Goal: Task Accomplishment & Management: Manage account settings

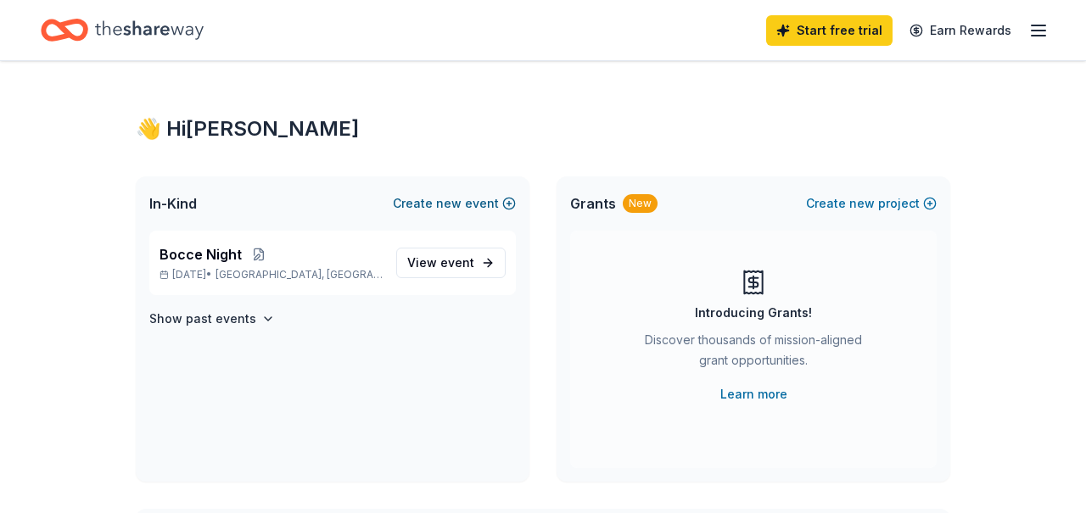
click at [423, 205] on button "Create new event" at bounding box center [454, 203] width 123 height 20
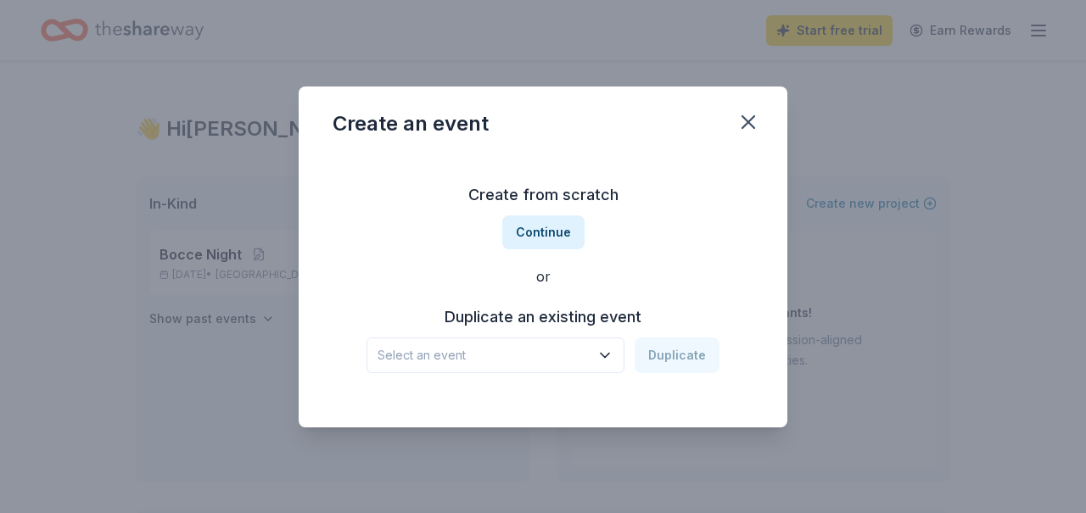
click at [613, 350] on icon "button" at bounding box center [605, 355] width 17 height 17
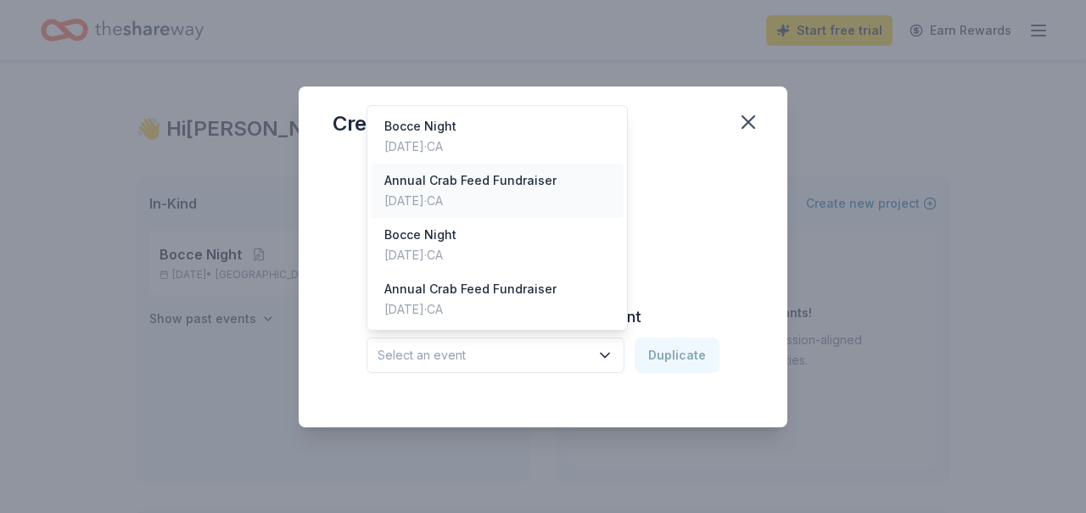
click at [551, 188] on div "Annual Crab Feed Fundraiser [DATE] · CA" at bounding box center [497, 191] width 253 height 54
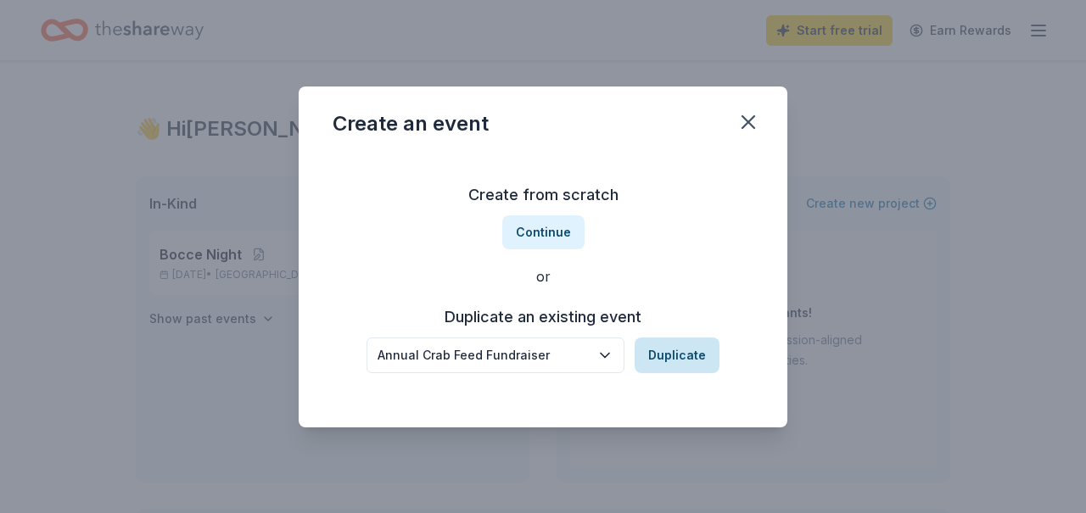
click at [669, 359] on button "Duplicate" at bounding box center [677, 356] width 85 height 36
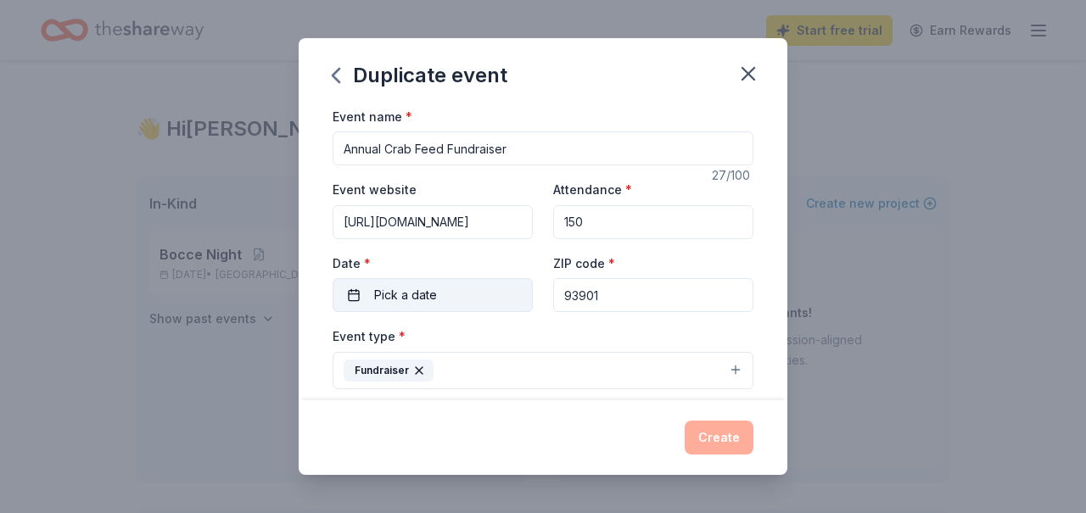
click at [350, 295] on button "Pick a date" at bounding box center [433, 295] width 200 height 34
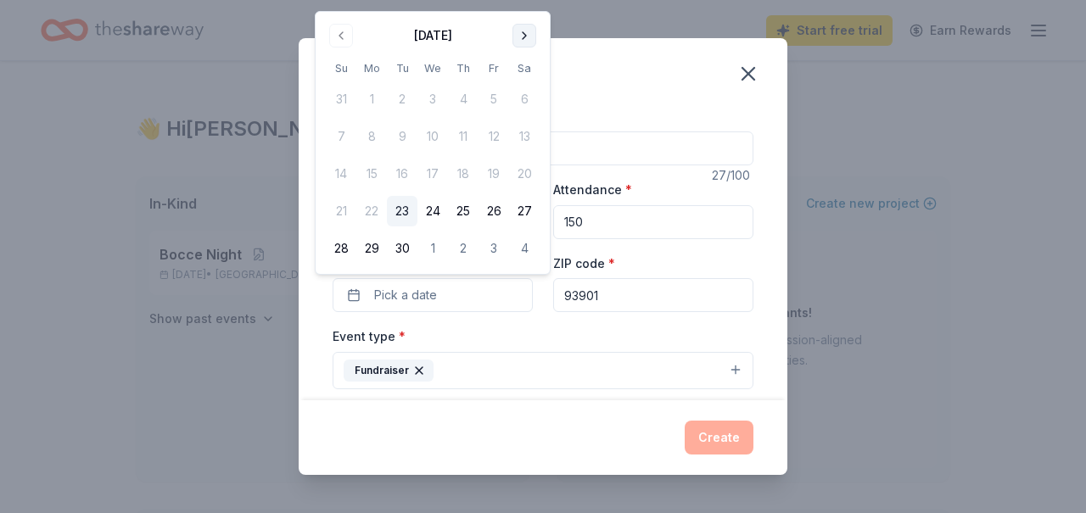
click at [520, 31] on button "Go to next month" at bounding box center [525, 36] width 24 height 24
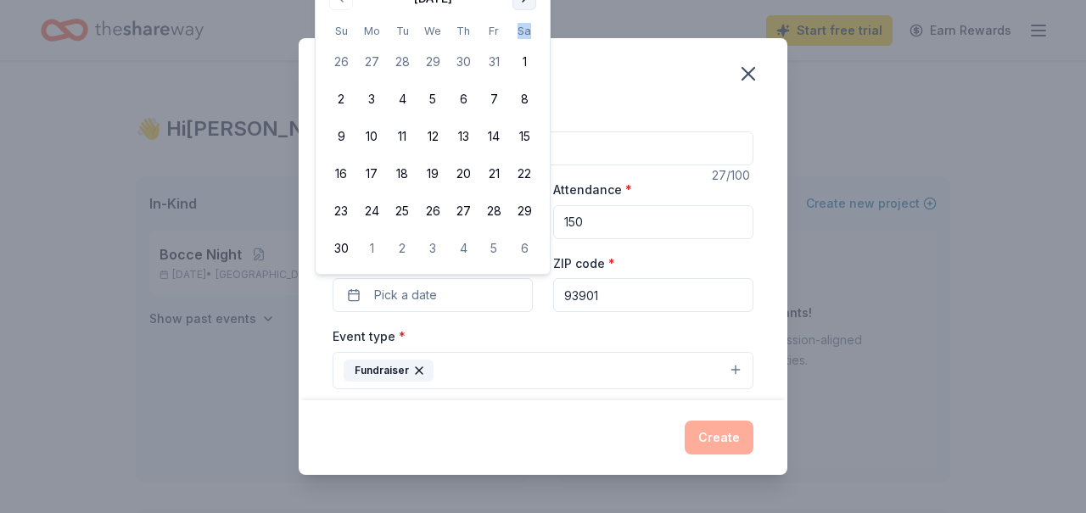
click at [520, 31] on th "Sa" at bounding box center [524, 31] width 31 height 18
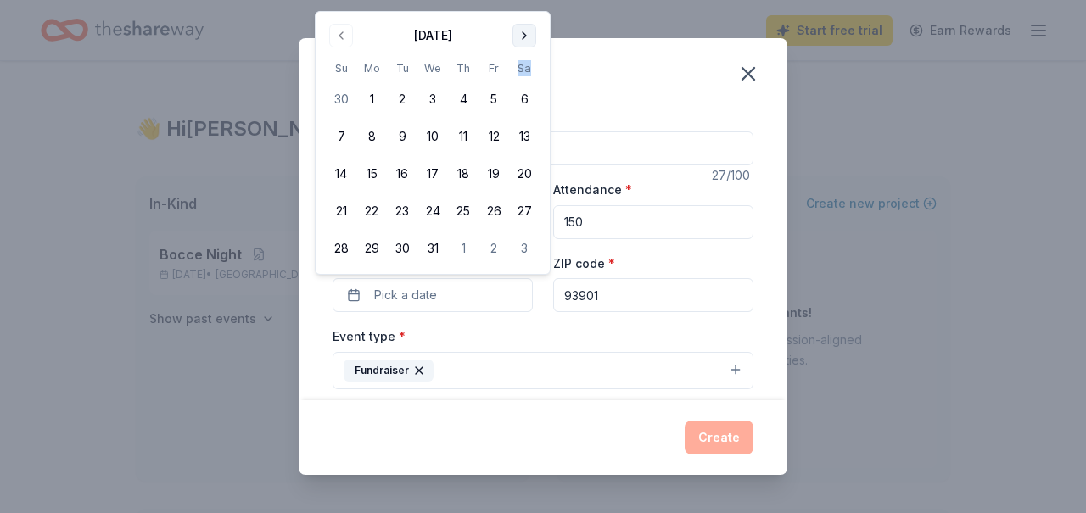
click at [523, 36] on button "Go to next month" at bounding box center [525, 36] width 24 height 24
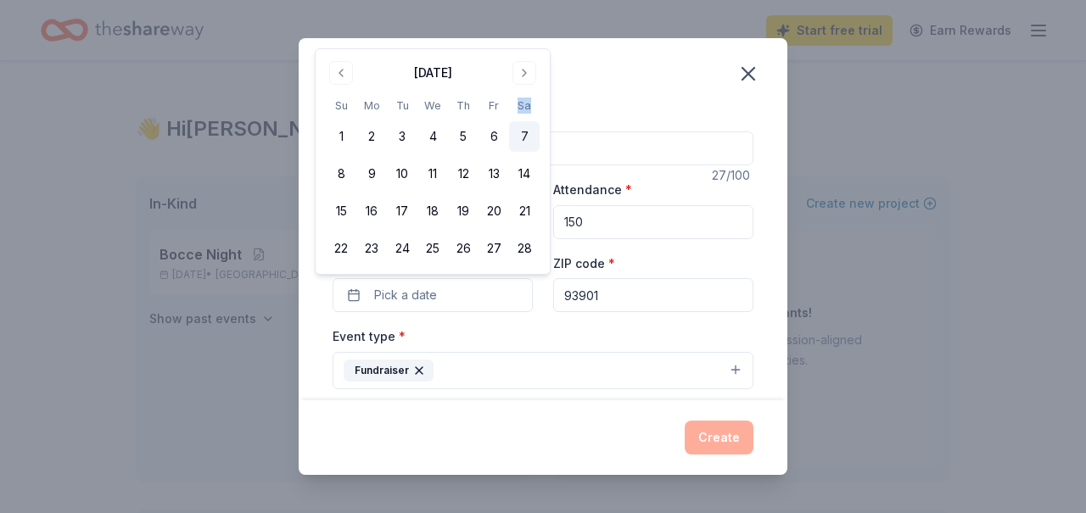
click at [520, 132] on button "7" at bounding box center [524, 136] width 31 height 31
click at [389, 371] on div "Fundraiser" at bounding box center [389, 371] width 90 height 22
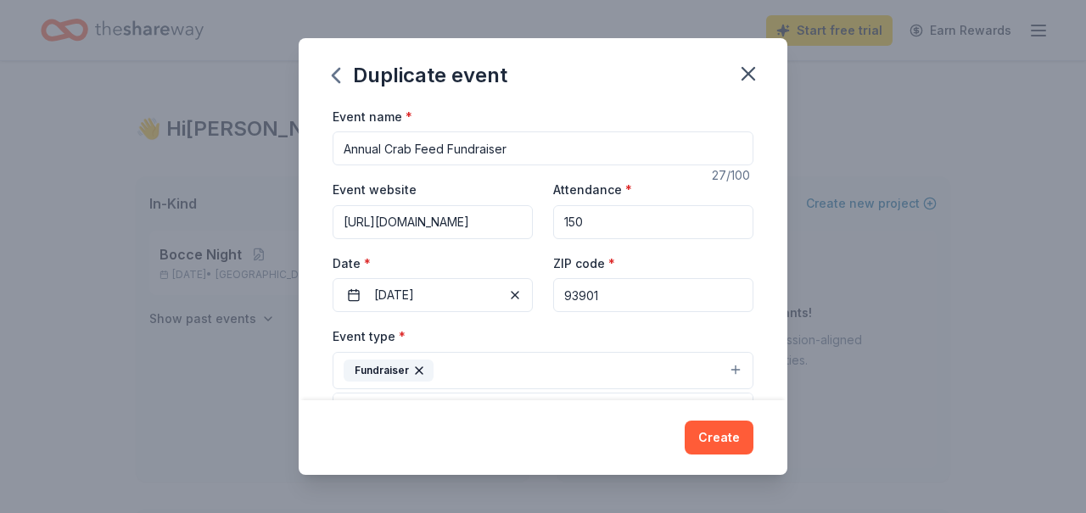
click at [735, 433] on div "Duplicate event Event name * Annual Crab Feed Fundraiser 27 /100 Event website …" at bounding box center [543, 257] width 489 height 438
click at [723, 442] on button "Create" at bounding box center [719, 438] width 69 height 34
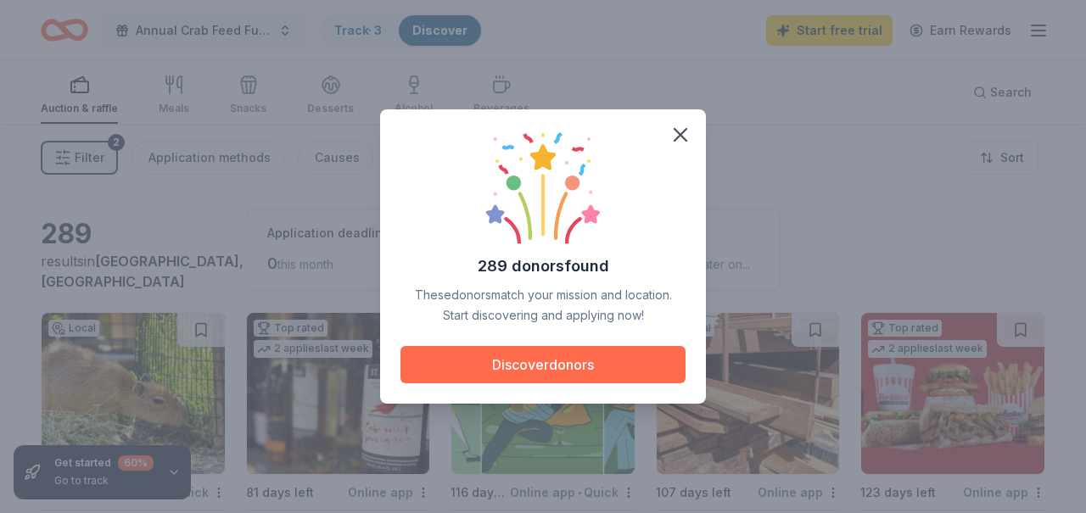
click at [605, 366] on button "Discover donors" at bounding box center [543, 364] width 285 height 37
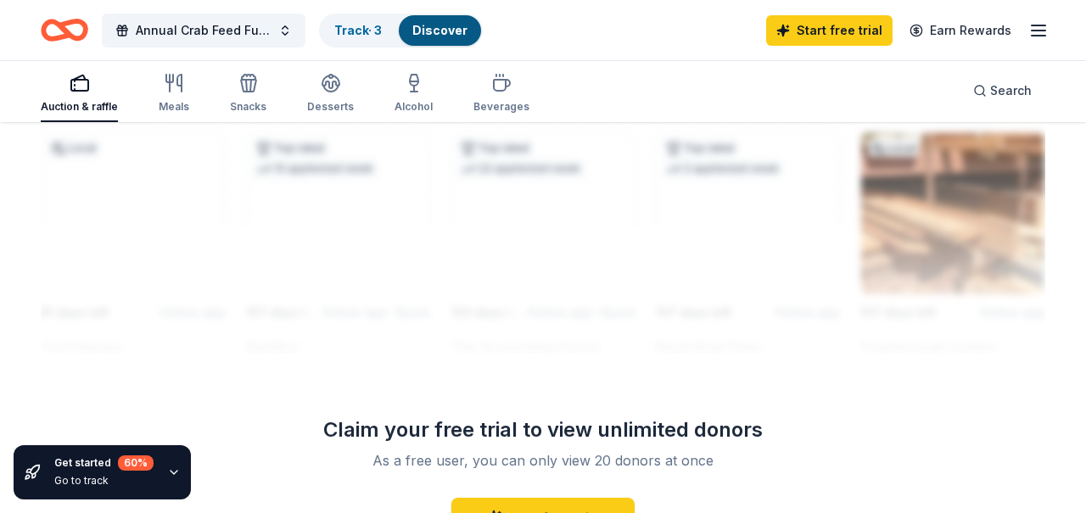
scroll to position [1535, 0]
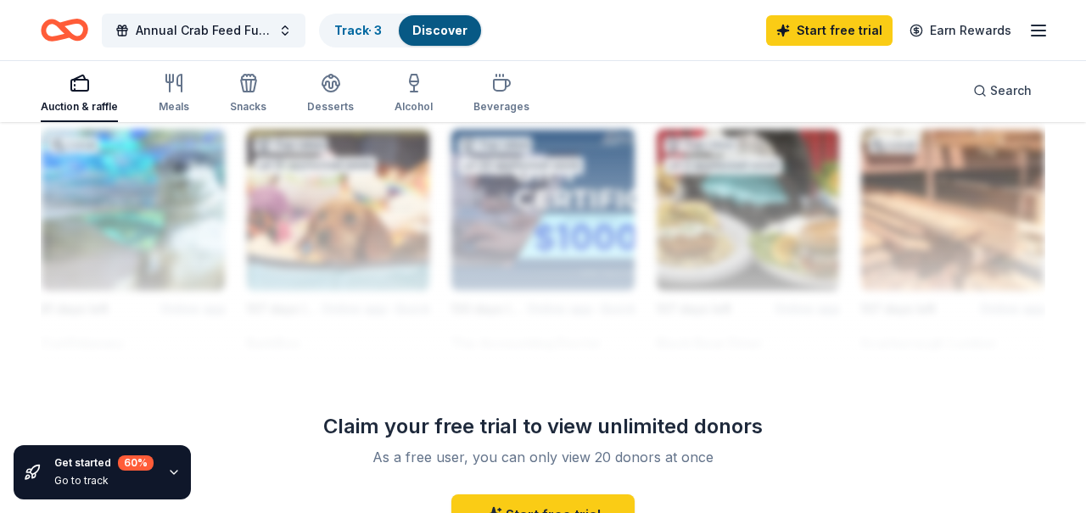
click at [649, 325] on div at bounding box center [543, 223] width 1005 height 272
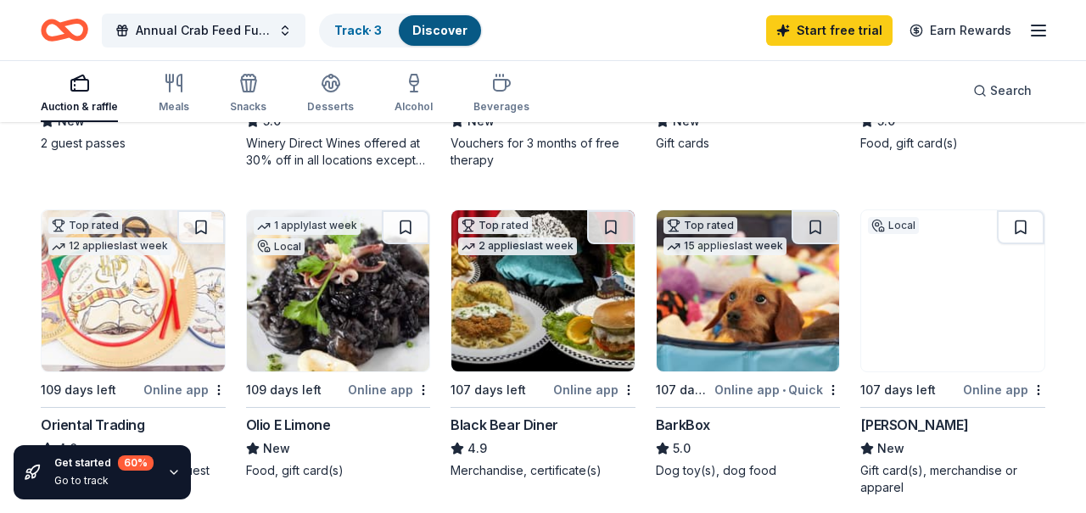
scroll to position [423, 0]
